Goal: Navigation & Orientation: Understand site structure

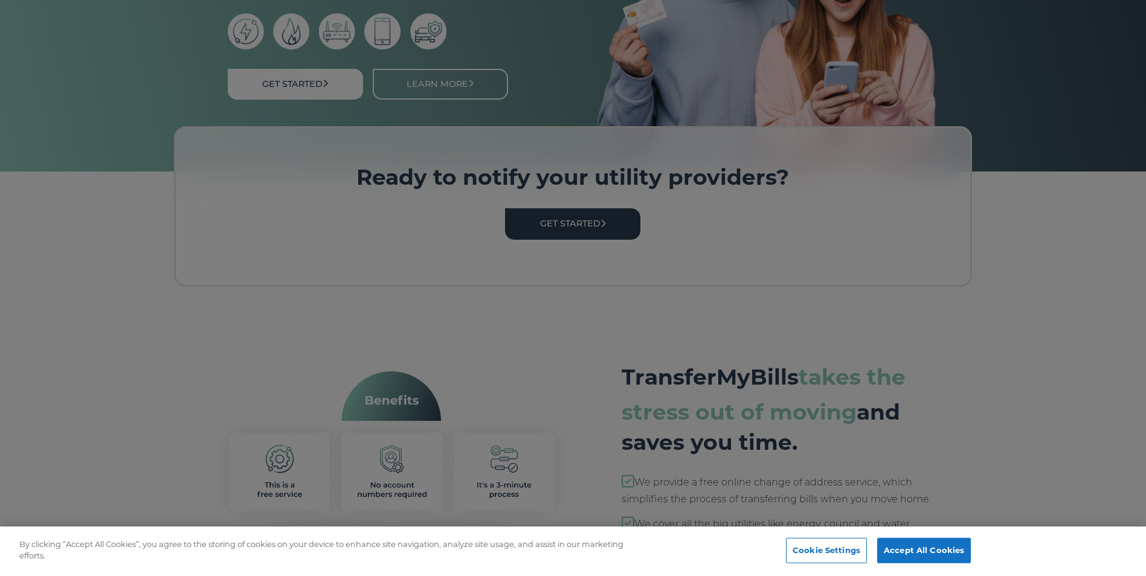
scroll to position [423, 0]
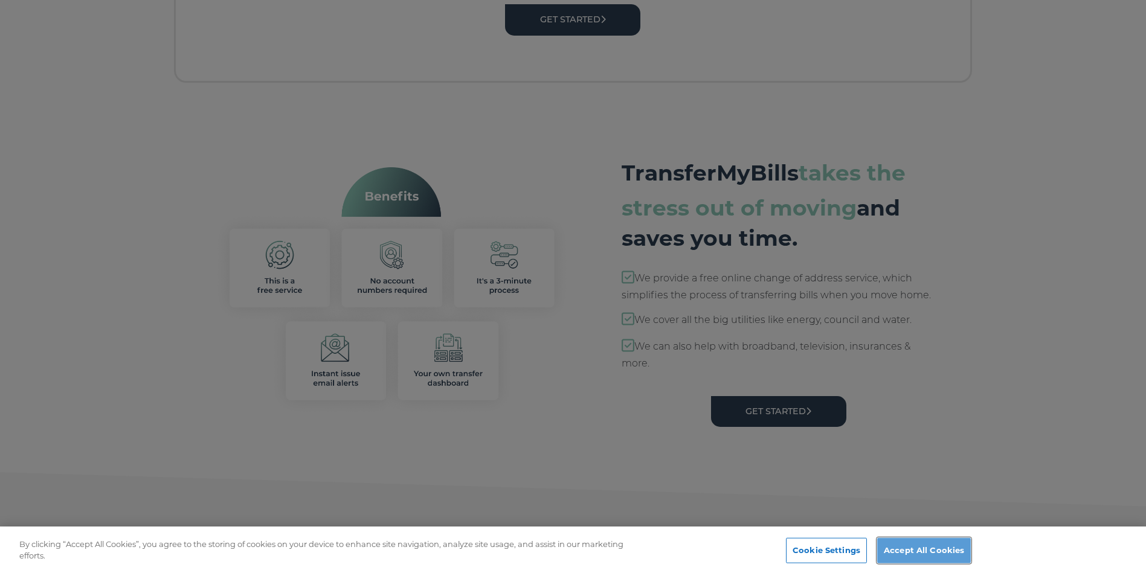
drag, startPoint x: 938, startPoint y: 546, endPoint x: 601, endPoint y: 393, distance: 370.2
click at [938, 546] on button "Accept All Cookies" at bounding box center [924, 550] width 94 height 25
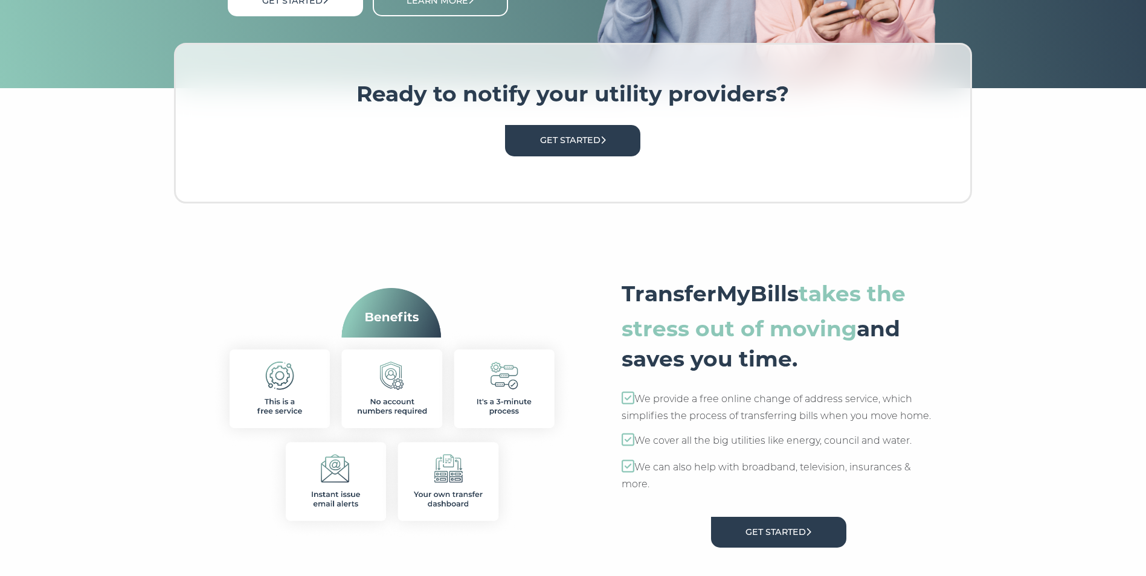
scroll to position [0, 0]
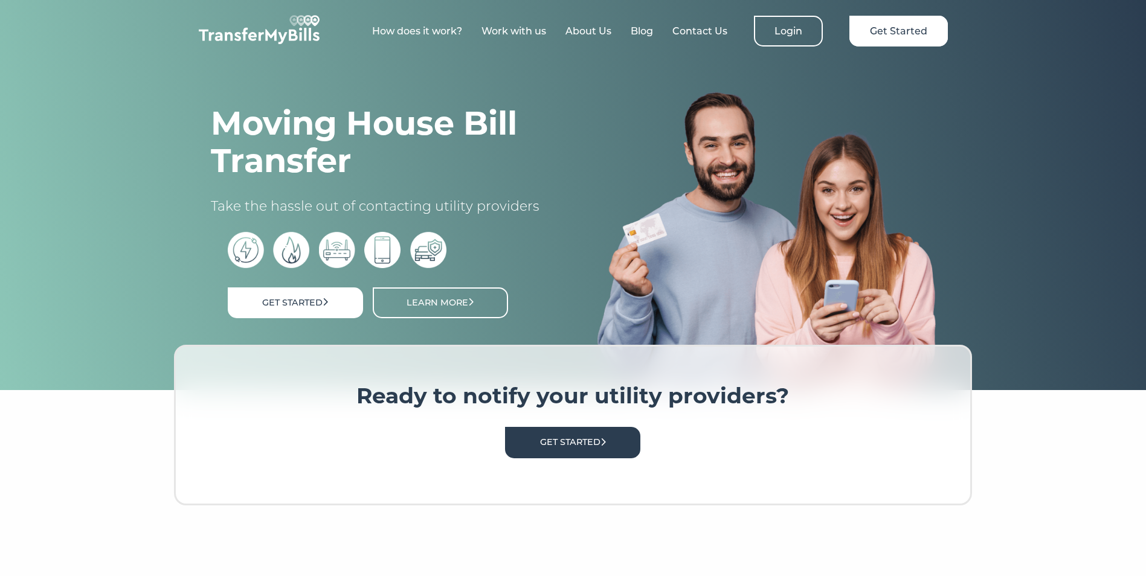
click at [534, 33] on link "Work with us" at bounding box center [514, 30] width 65 height 11
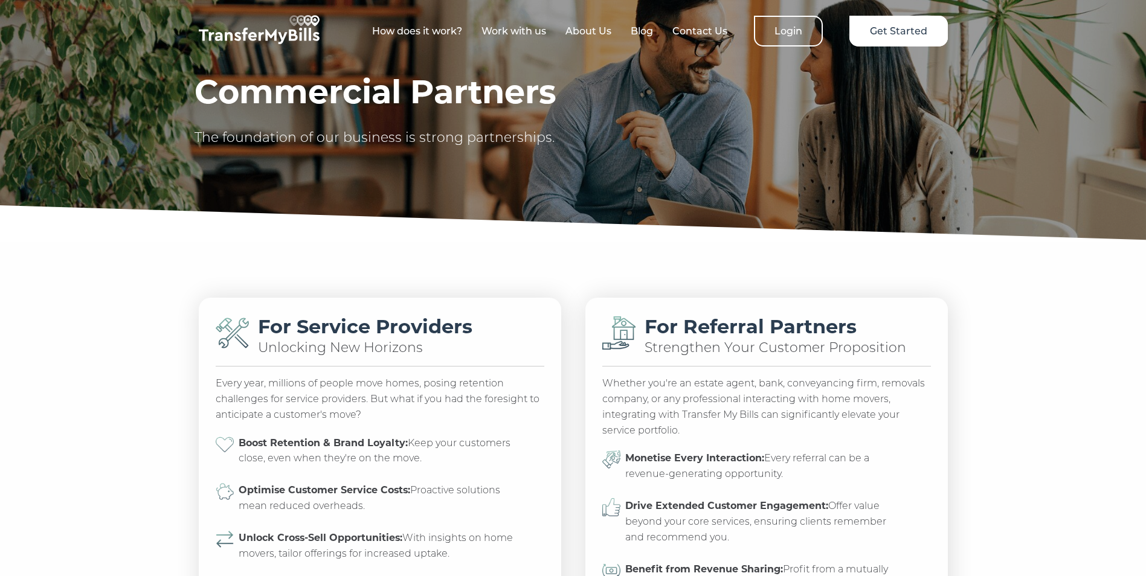
click at [589, 36] on link "About Us" at bounding box center [589, 30] width 46 height 11
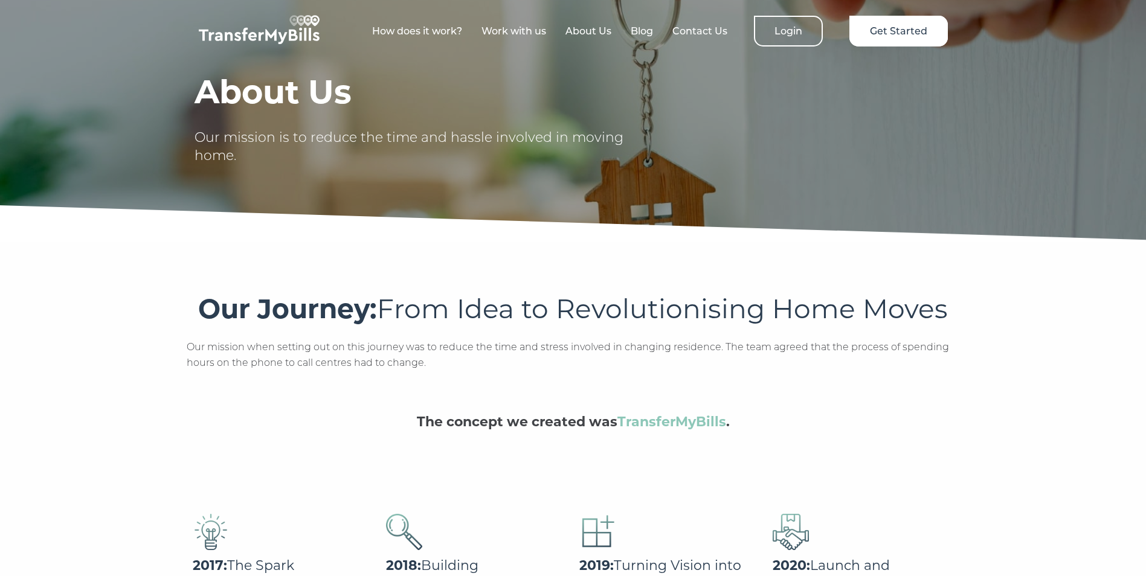
click at [415, 31] on link "How does it work?" at bounding box center [417, 30] width 90 height 11
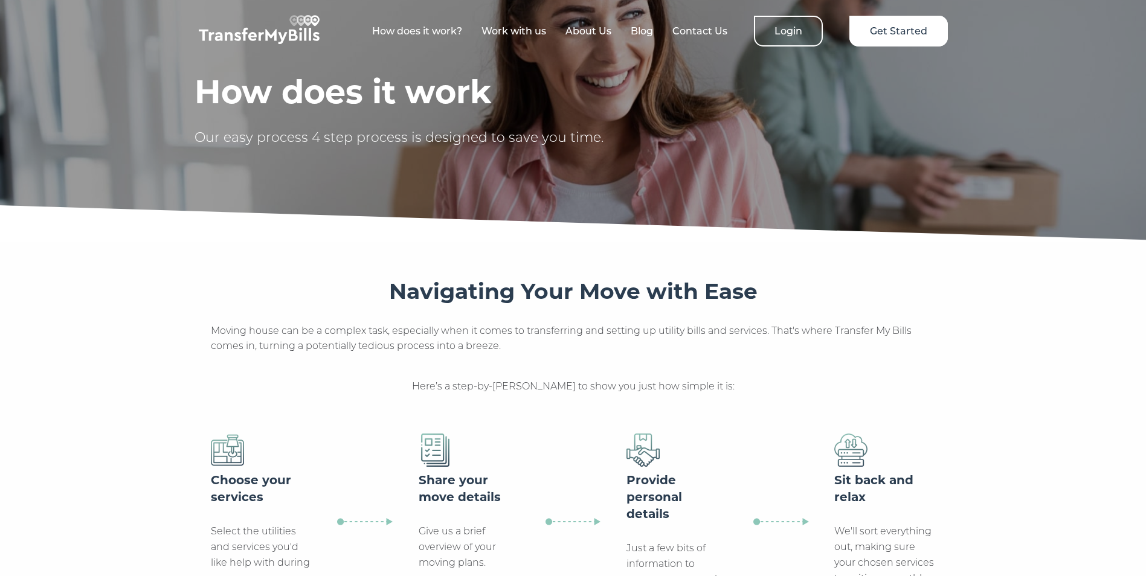
click at [697, 31] on link "Contact Us" at bounding box center [700, 30] width 55 height 11
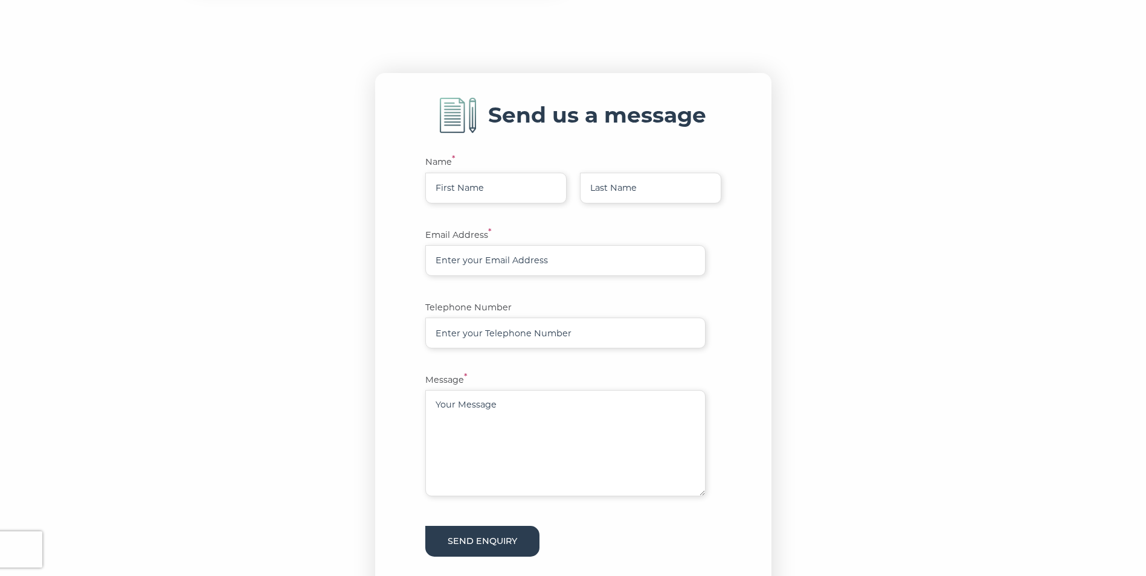
scroll to position [604, 0]
